Goal: Find specific page/section: Find specific page/section

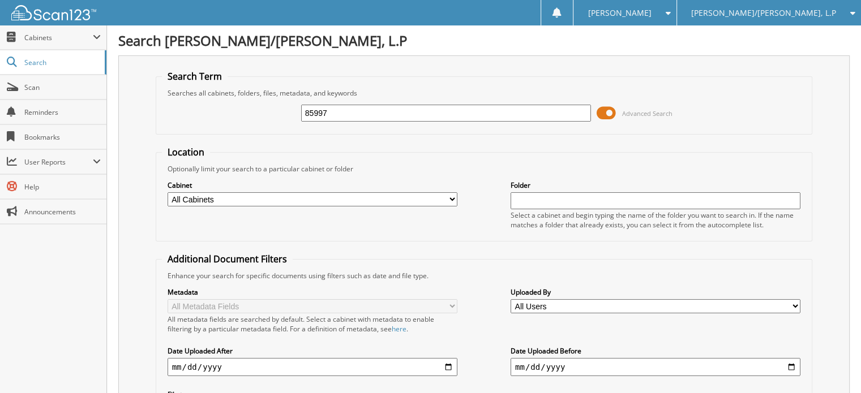
type input "85997"
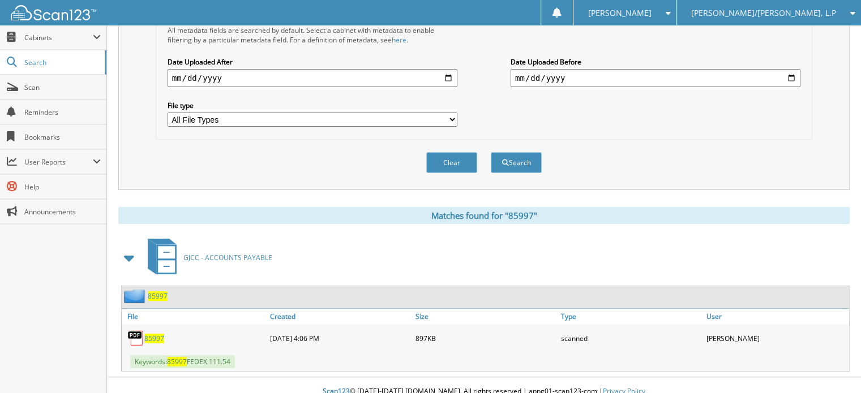
click at [155, 334] on span "85997" at bounding box center [154, 339] width 20 height 10
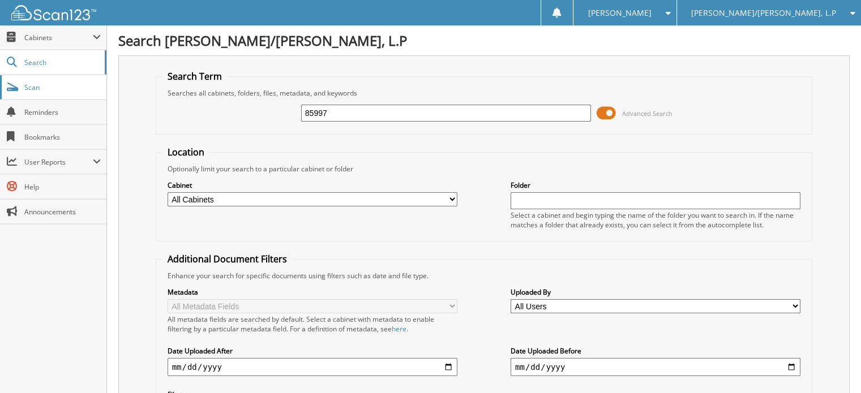
click at [33, 84] on span "Scan" at bounding box center [62, 88] width 76 height 10
